Goal: Use online tool/utility: Utilize a website feature to perform a specific function

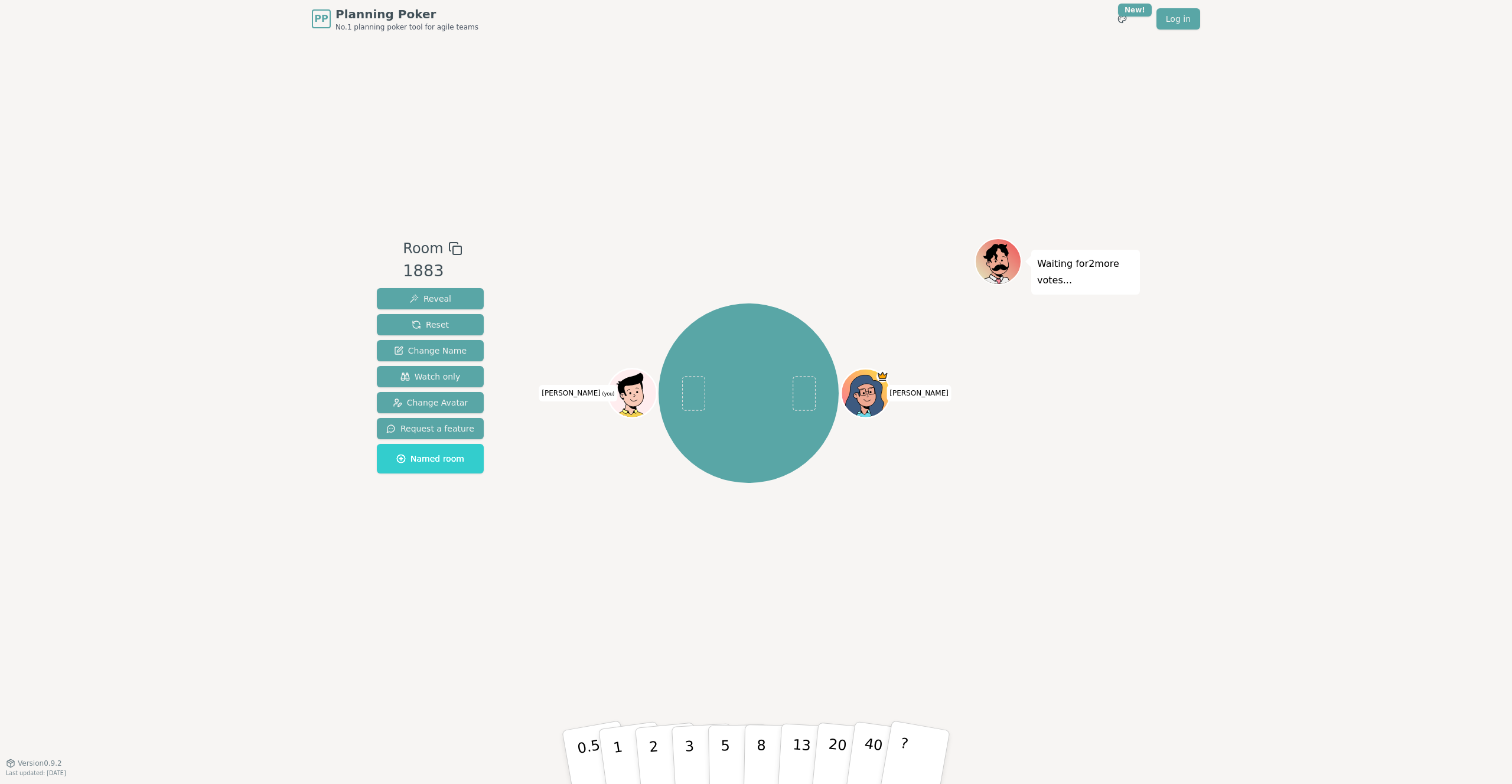
click at [641, 387] on icon at bounding box center [633, 390] width 38 height 6
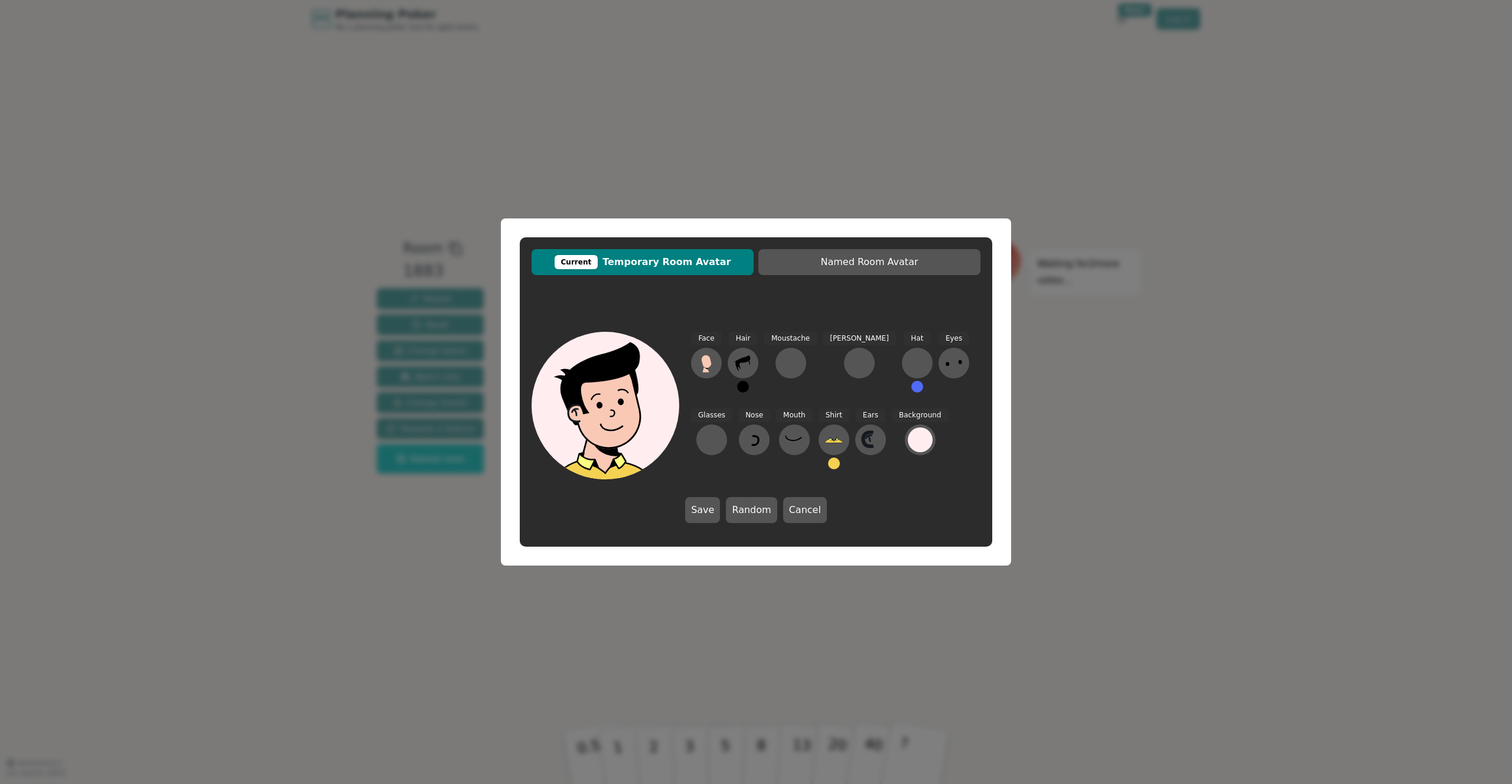
click at [828, 464] on button at bounding box center [833, 463] width 12 height 12
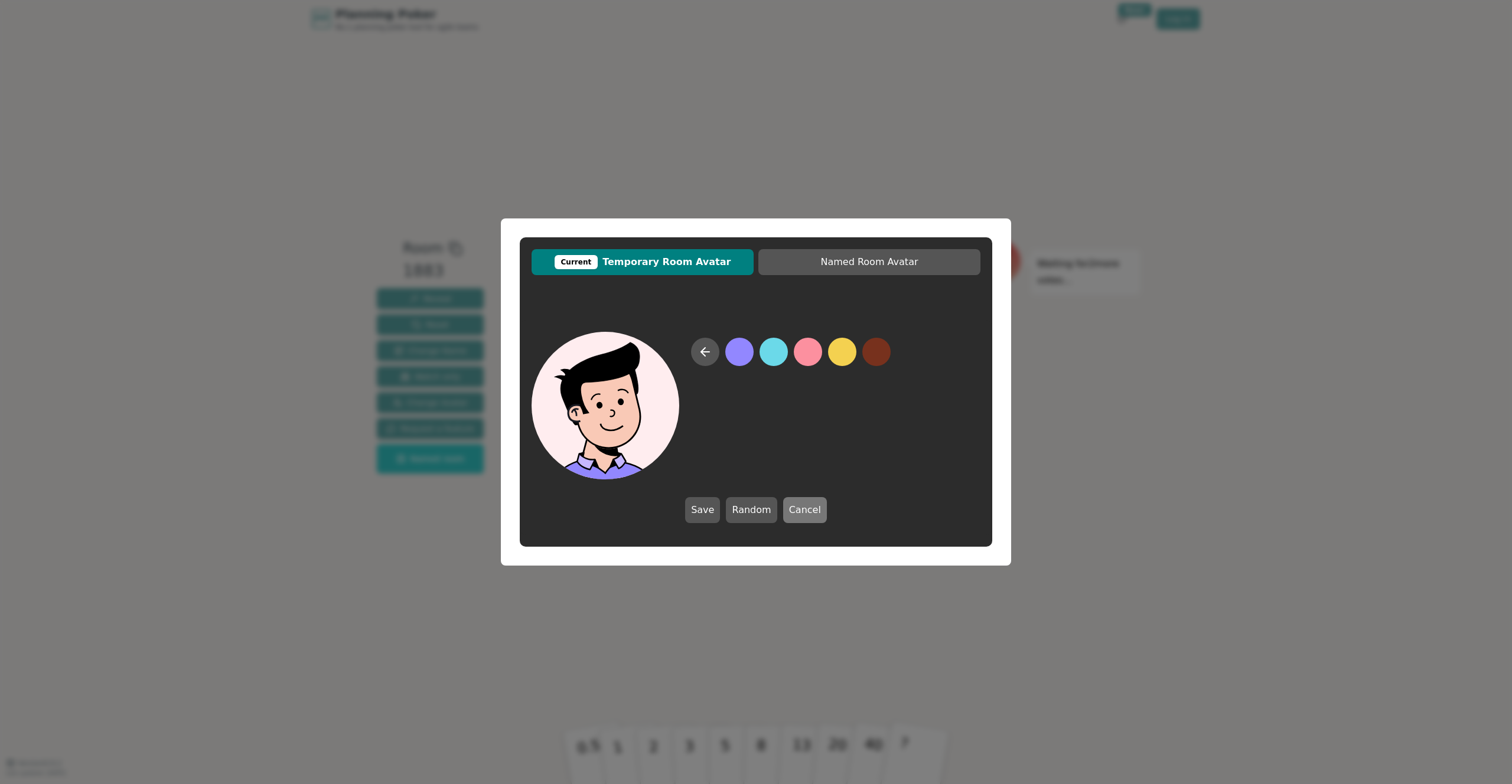
click at [806, 511] on button "Cancel" at bounding box center [804, 510] width 43 height 26
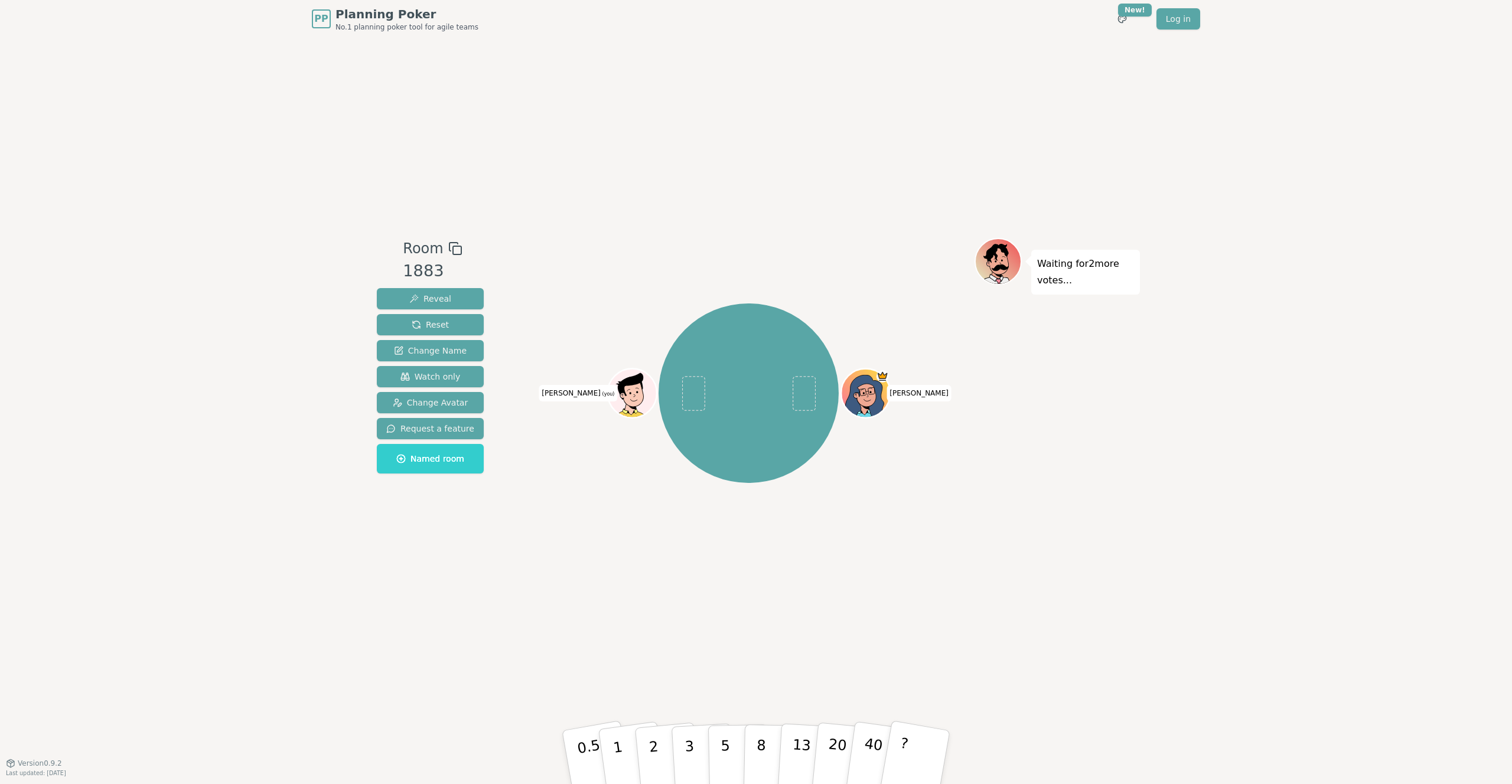
click at [634, 393] on icon at bounding box center [633, 395] width 5 height 4
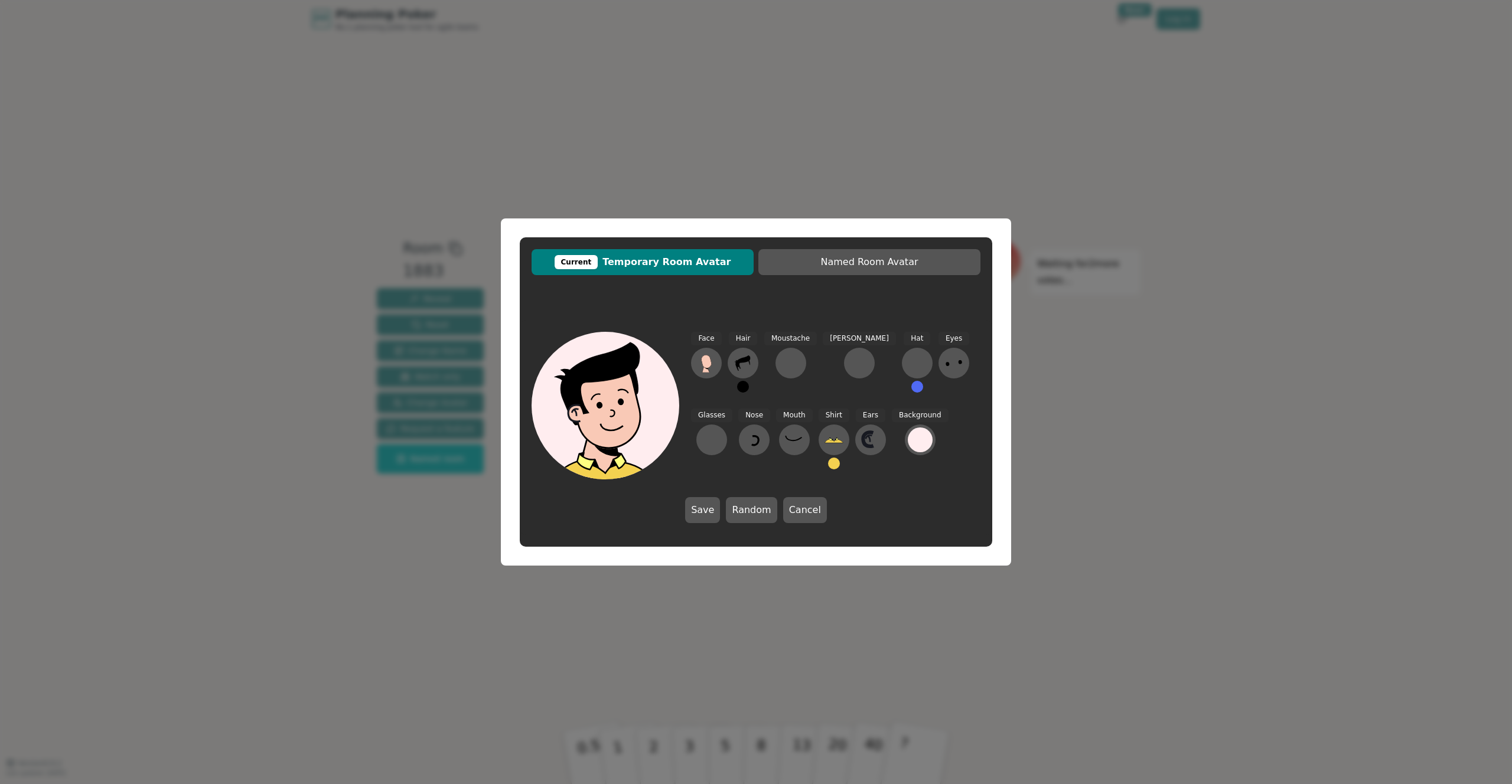
click at [746, 386] on button at bounding box center [743, 386] width 12 height 12
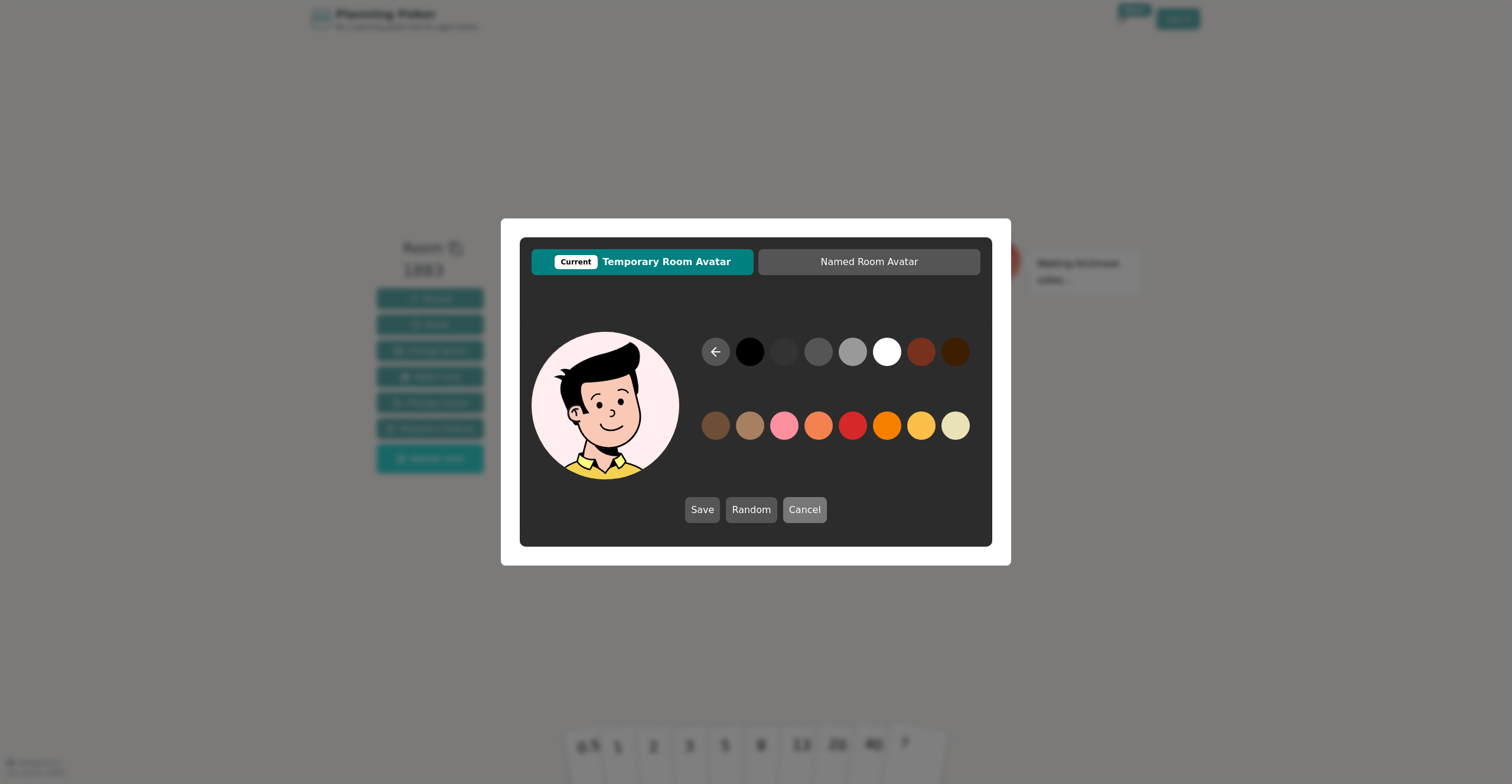
click at [820, 508] on button "Cancel" at bounding box center [804, 510] width 43 height 26
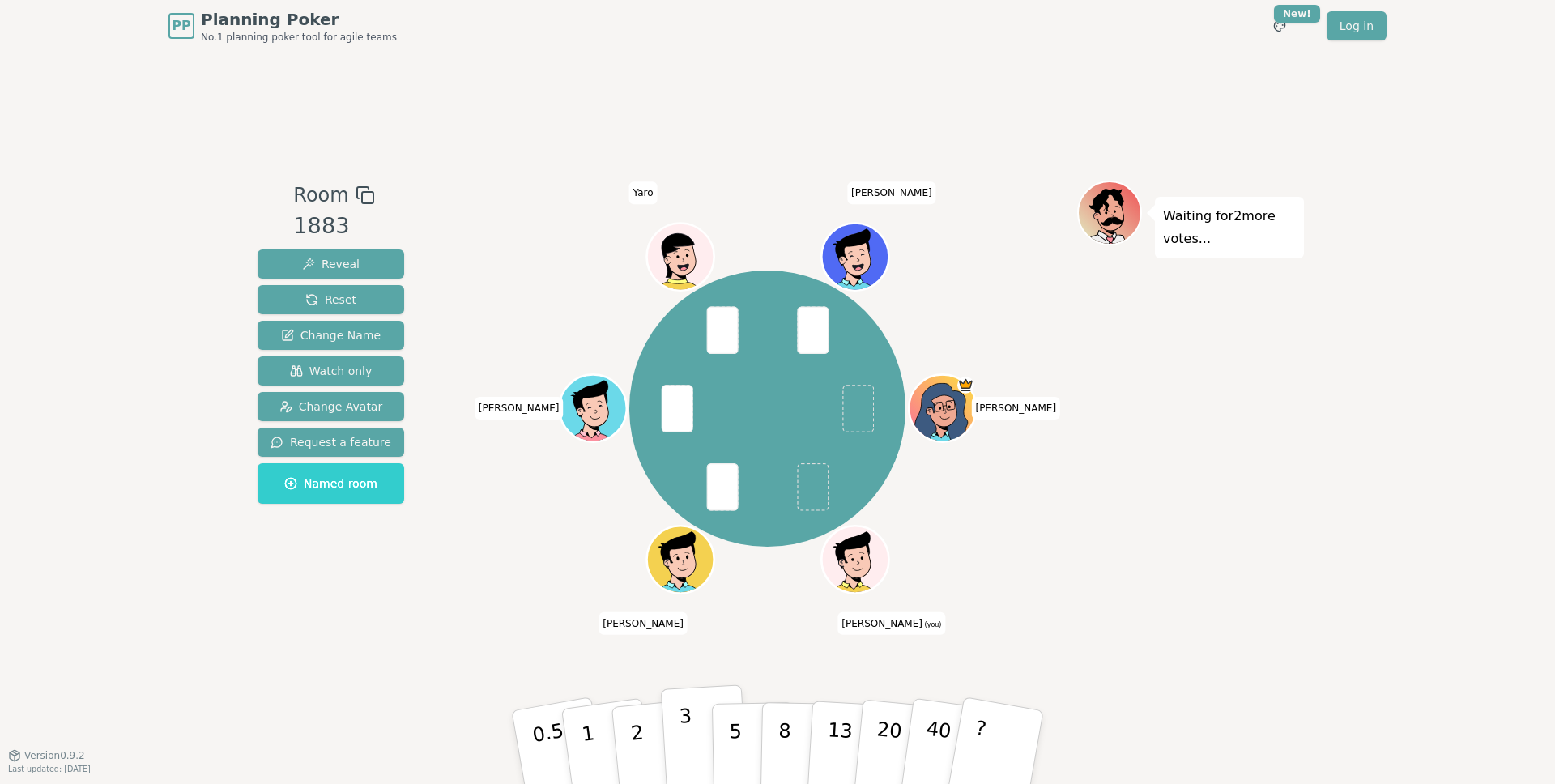
click at [702, 739] on button "3" at bounding box center [705, 747] width 88 height 126
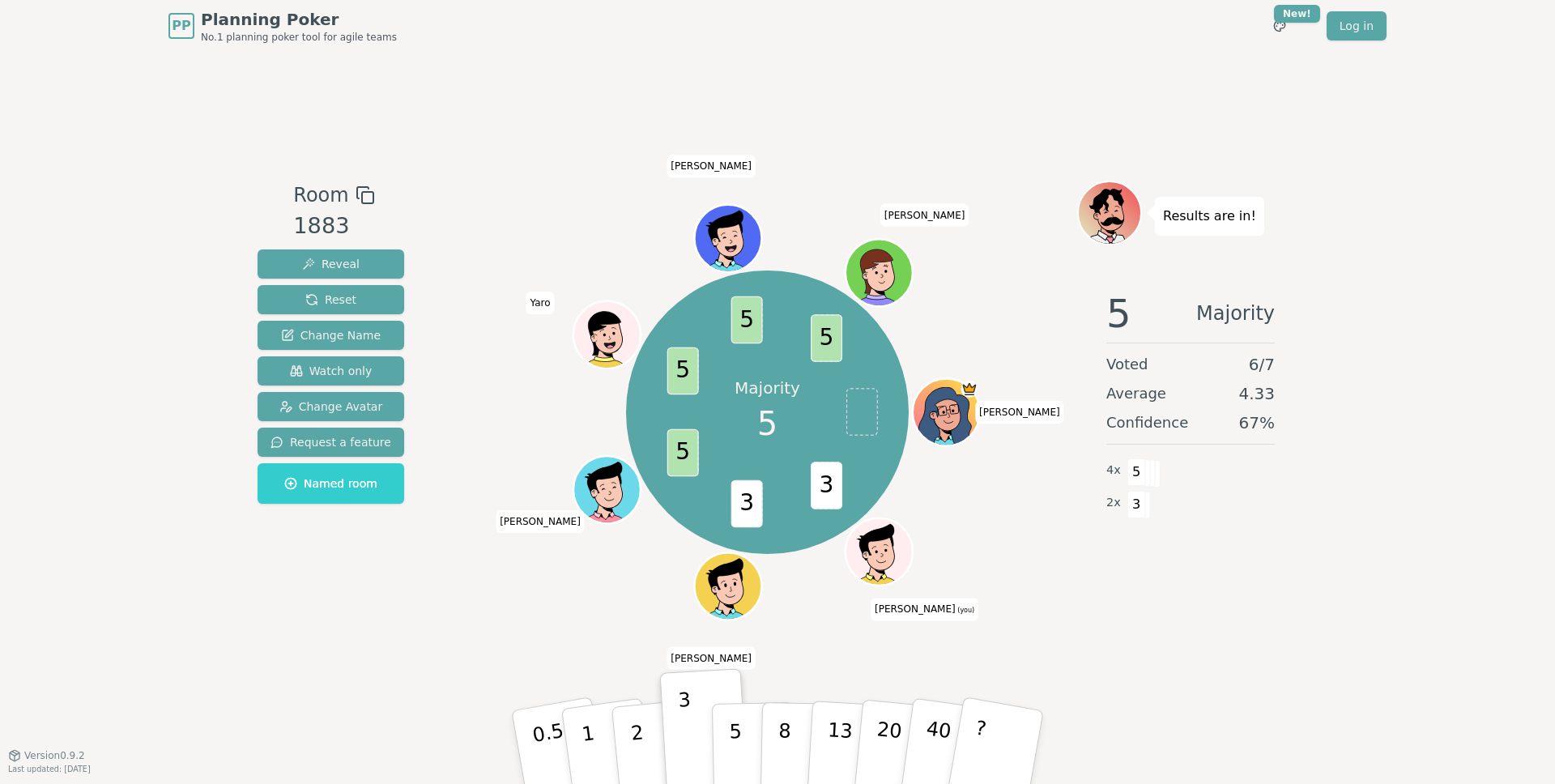
click at [1286, 671] on div "Room 1883 Reveal Reset Change Name Watch only Change Avatar Request a feature N…" at bounding box center [778, 403] width 1053 height 703
click at [748, 731] on button "5" at bounding box center [754, 747] width 83 height 123
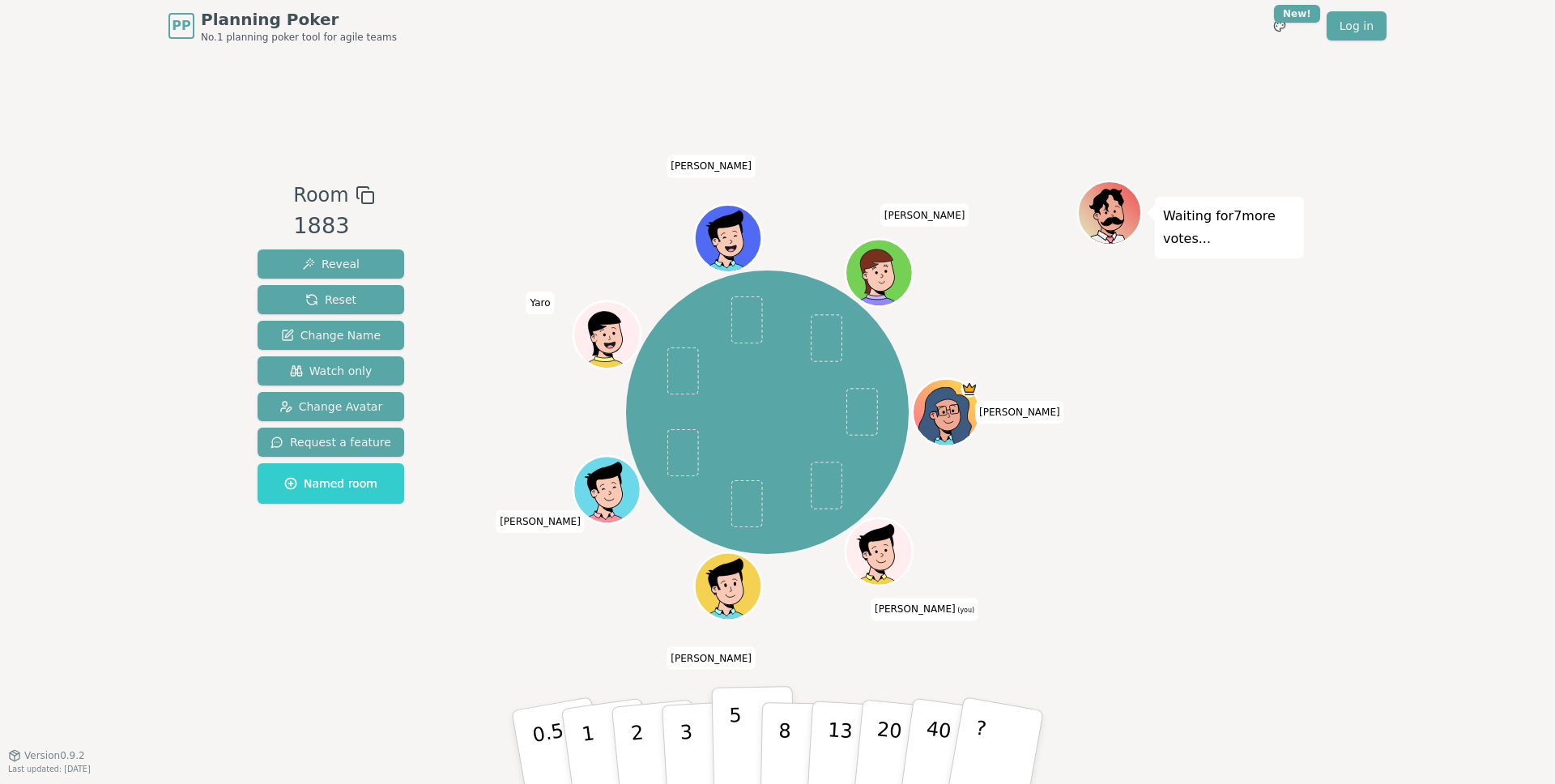
click at [742, 753] on button "5" at bounding box center [754, 747] width 83 height 123
